Goal: Communication & Community: Answer question/provide support

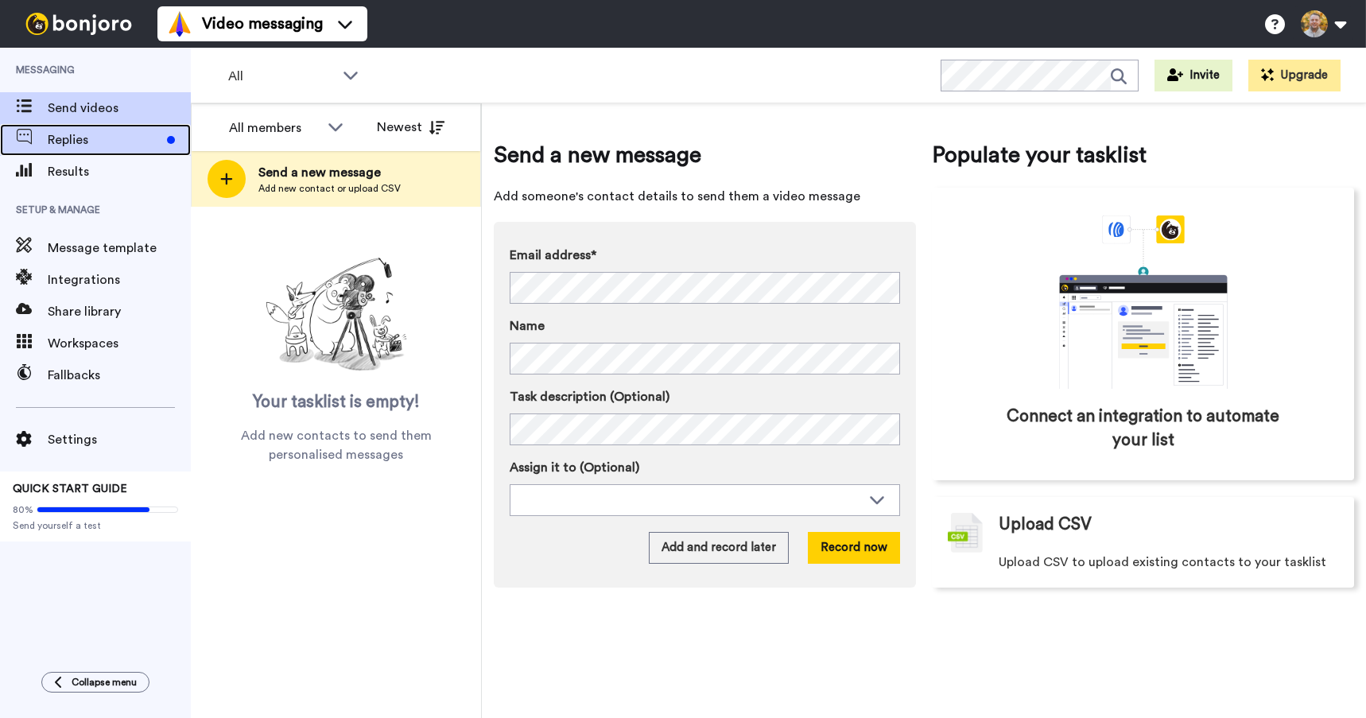
click at [115, 150] on div "Replies" at bounding box center [95, 140] width 191 height 32
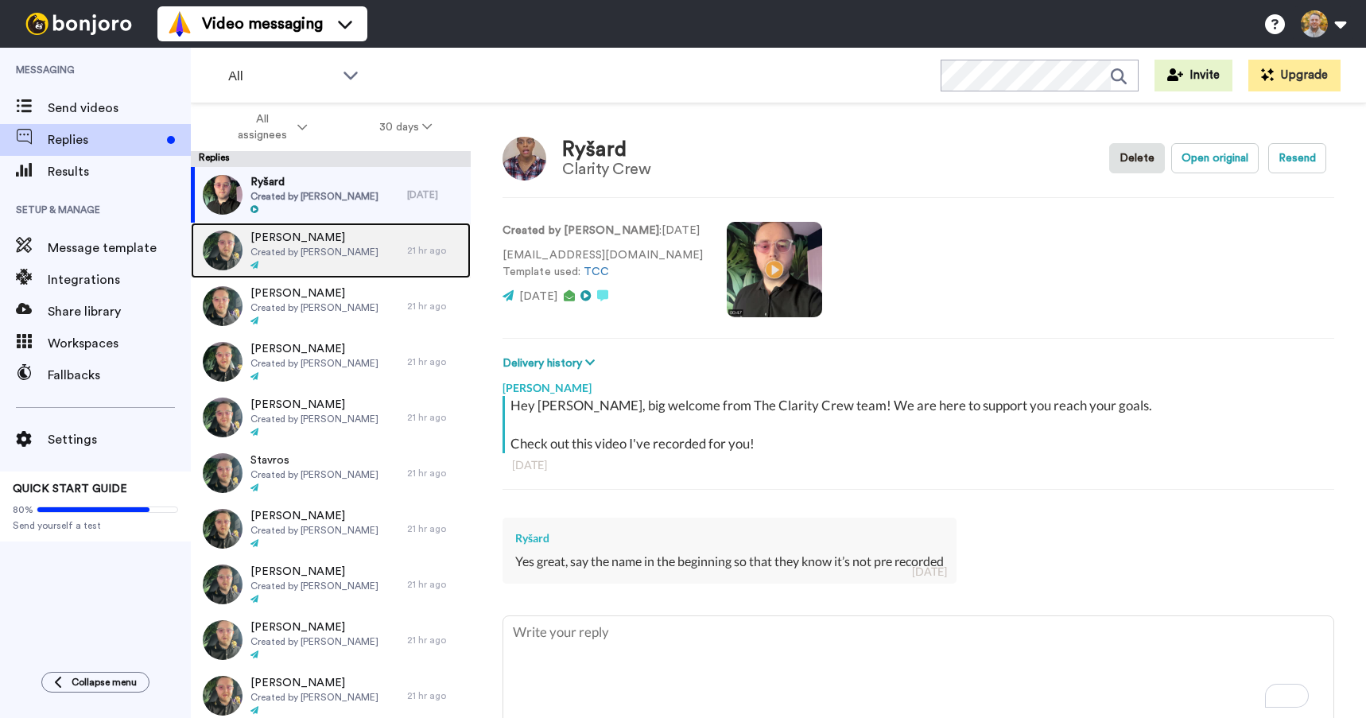
click at [360, 249] on span "Created by Danny Roberts" at bounding box center [315, 252] width 128 height 13
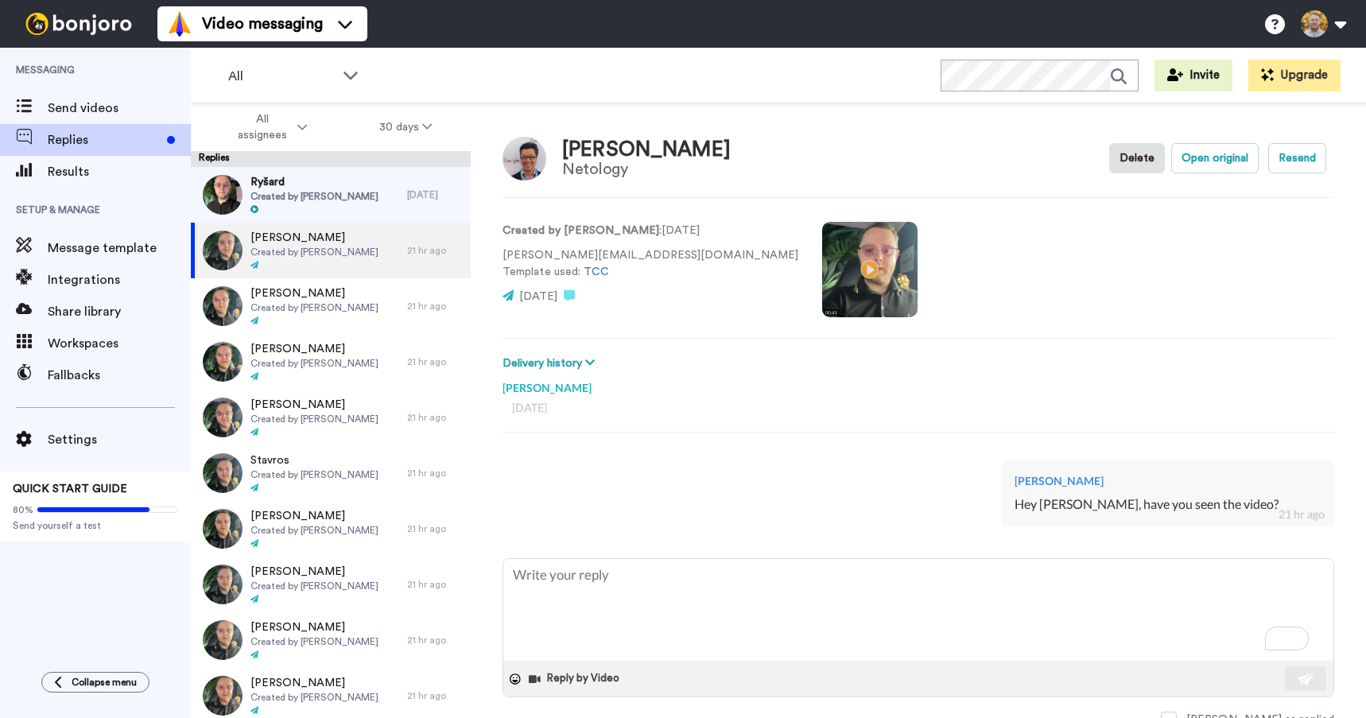
click at [822, 281] on video at bounding box center [869, 269] width 95 height 95
click at [822, 287] on video at bounding box center [869, 269] width 95 height 95
click at [822, 260] on video at bounding box center [869, 269] width 95 height 95
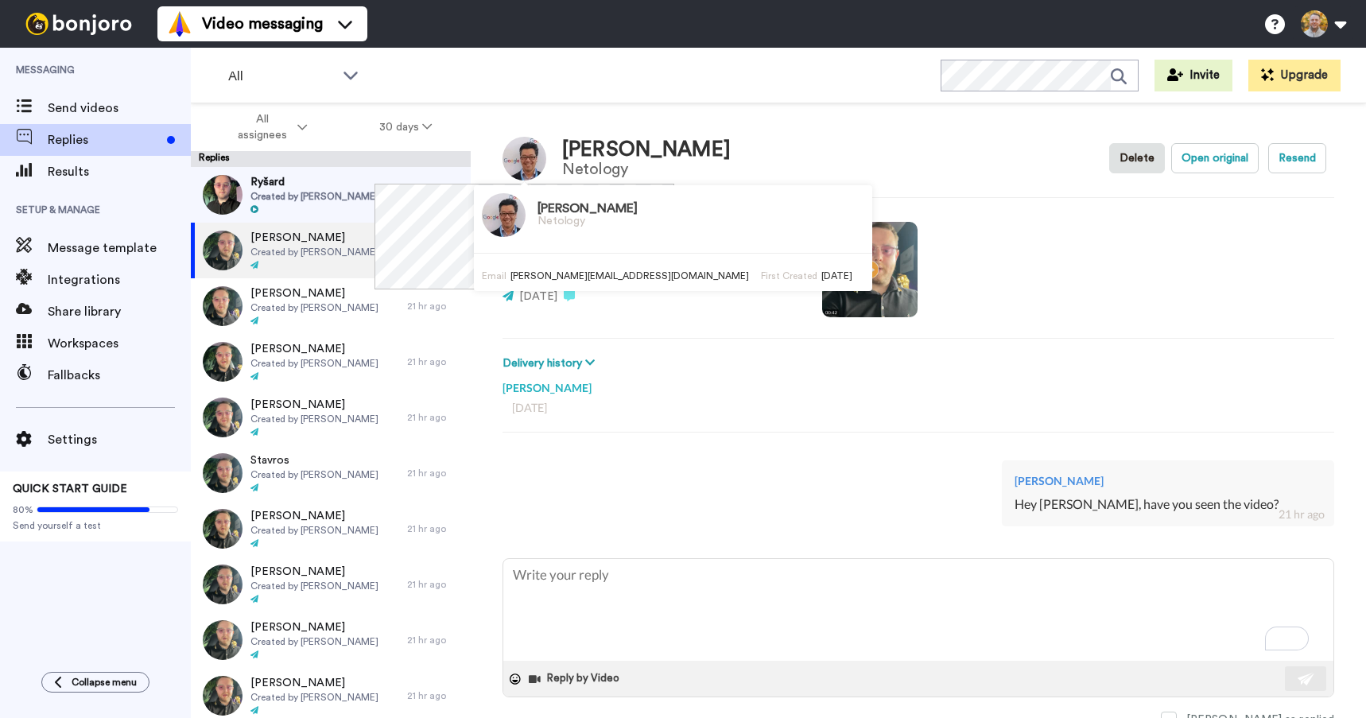
click at [525, 168] on img at bounding box center [525, 159] width 44 height 44
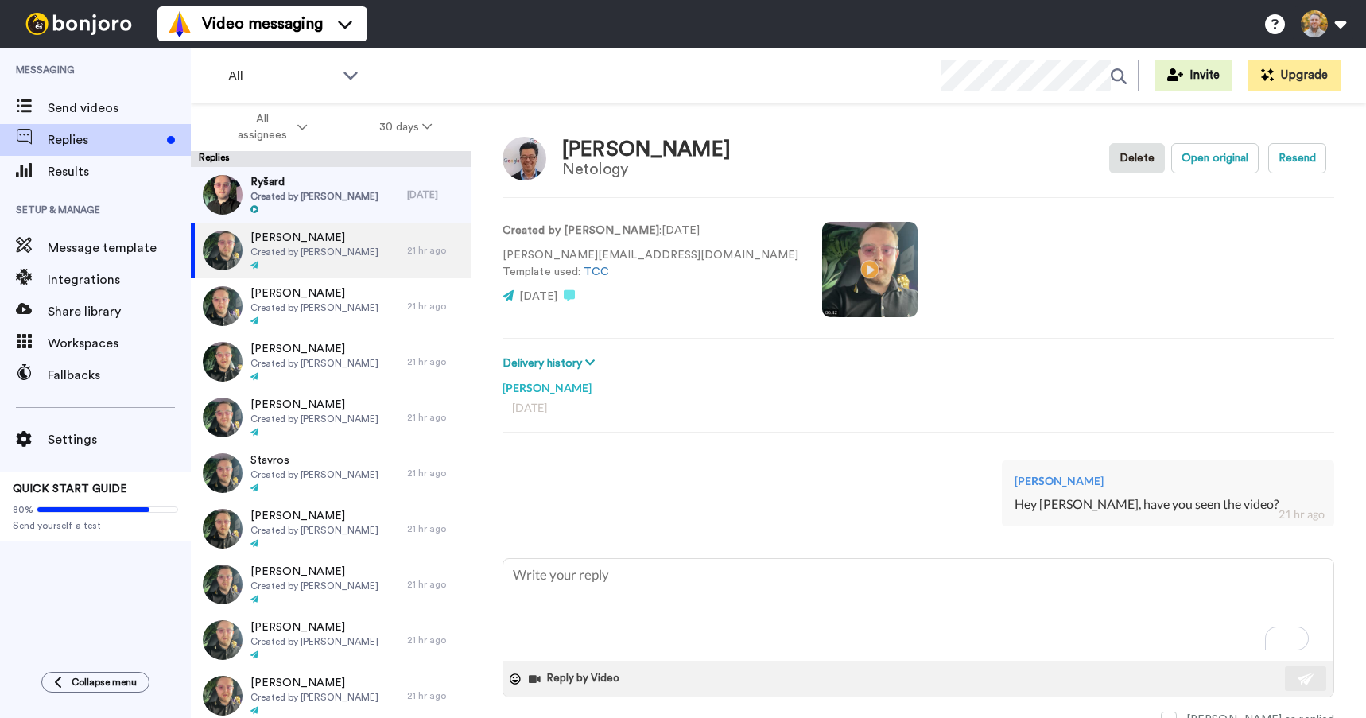
click at [1067, 223] on div "Created by Danny Roberts : 11 days ago nicholas.ho@netology.com.au Template use…" at bounding box center [919, 268] width 832 height 108
click at [901, 286] on div "Created by Danny Roberts : 11 days ago nicholas.ho@netology.com.au Template use…" at bounding box center [919, 268] width 832 height 108
drag, startPoint x: 787, startPoint y: 267, endPoint x: 1017, endPoint y: 255, distance: 230.2
click at [1017, 255] on div "Created by Danny Roberts : 11 days ago nicholas.ho@netology.com.au Template use…" at bounding box center [919, 268] width 832 height 108
type textarea "x"
